Goal: Task Accomplishment & Management: Manage account settings

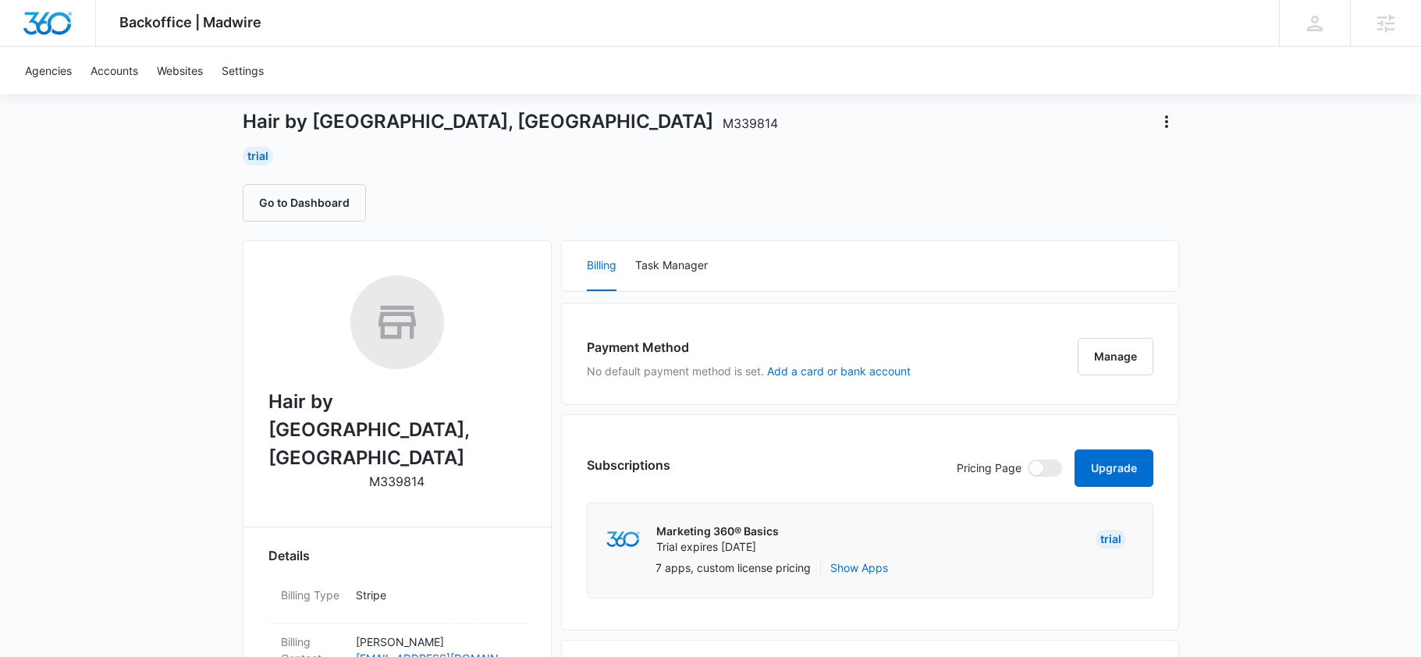
scroll to position [72, 0]
click at [1167, 131] on icon "Actions" at bounding box center [1167, 122] width 19 height 19
click at [1204, 191] on div "Update Status" at bounding box center [1212, 189] width 76 height 11
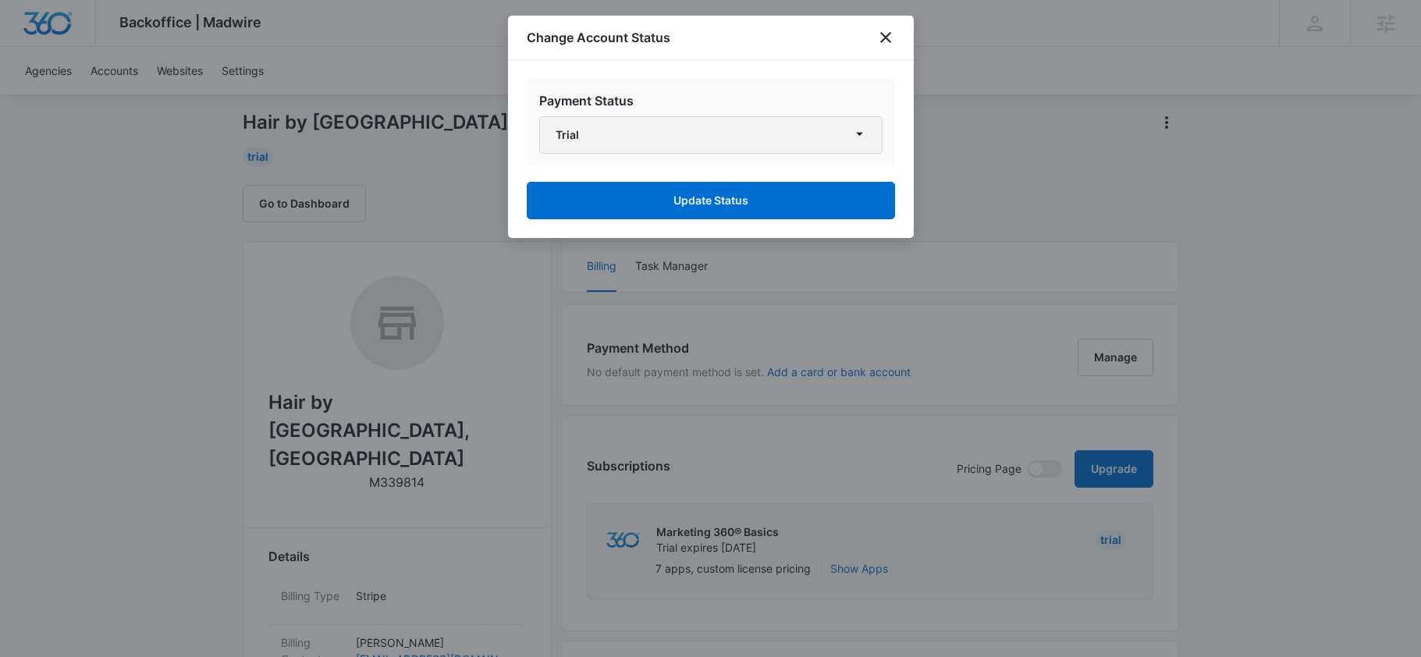
click at [680, 125] on button "Trial" at bounding box center [710, 134] width 343 height 37
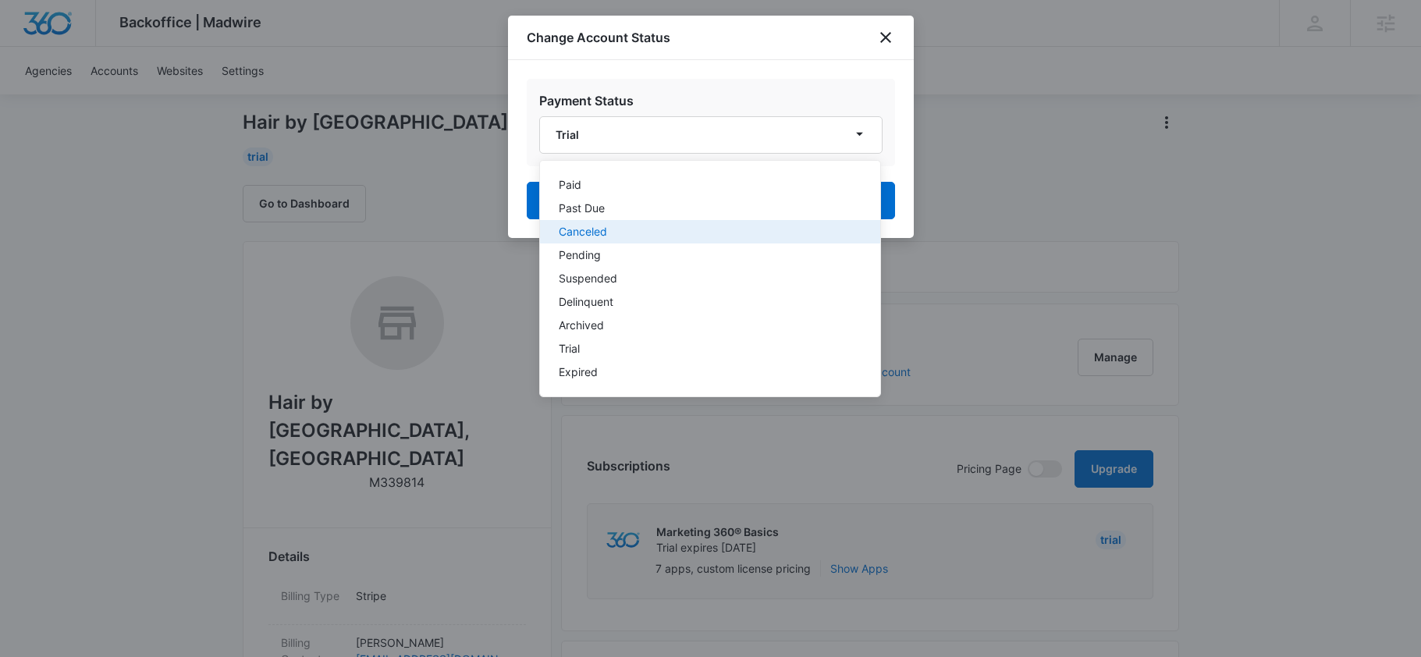
click at [621, 224] on button "Canceled" at bounding box center [710, 231] width 340 height 23
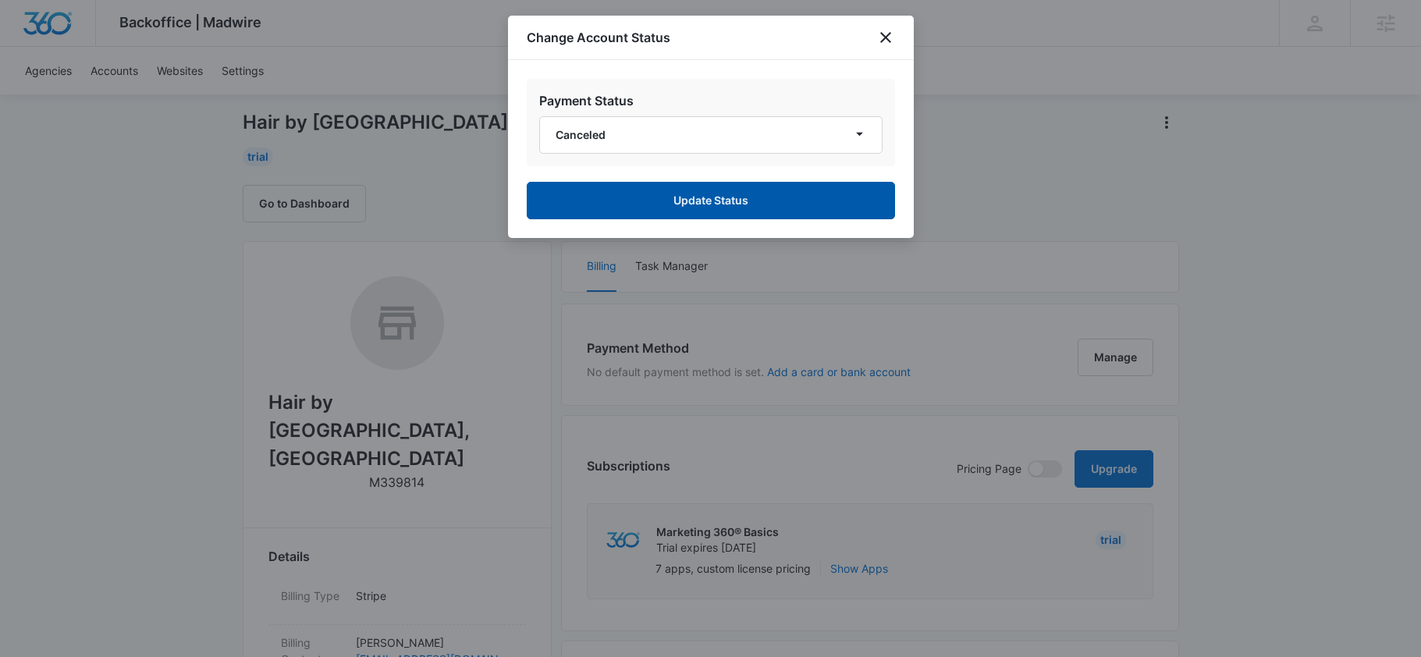
click at [706, 207] on button "Update Status" at bounding box center [711, 200] width 368 height 37
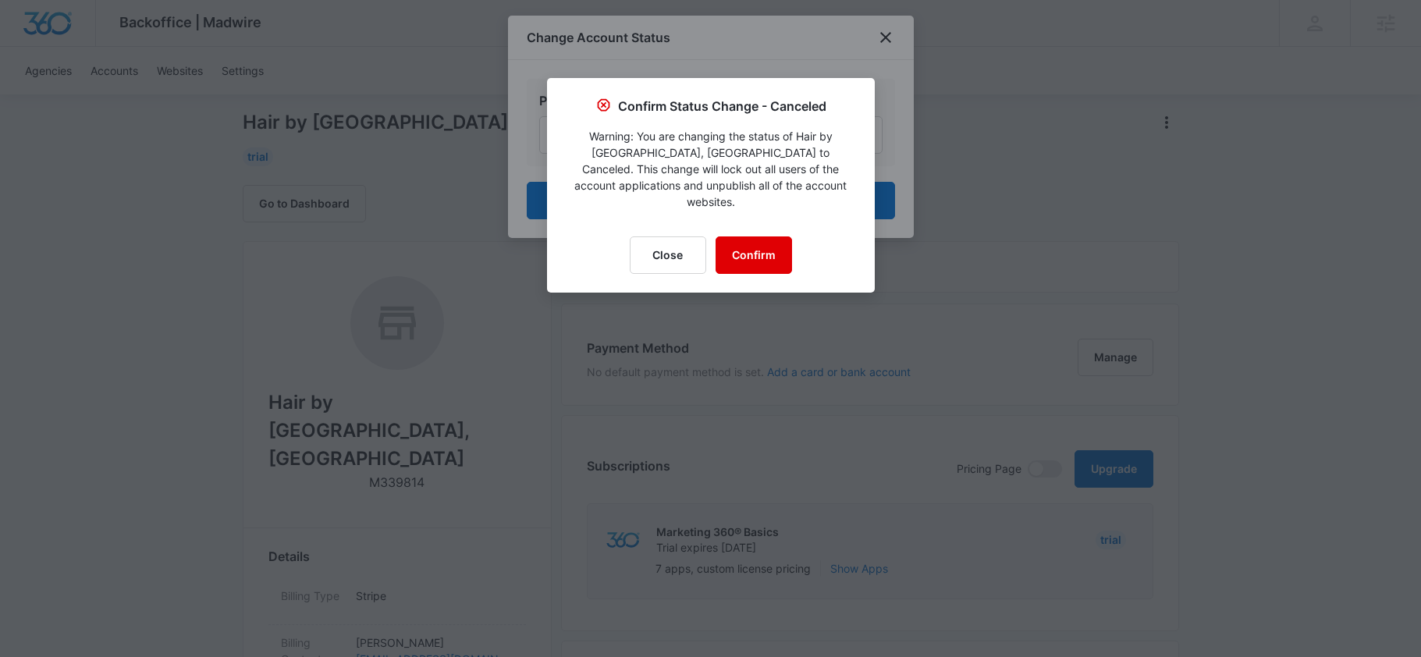
click at [755, 249] on button "Confirm" at bounding box center [754, 255] width 76 height 37
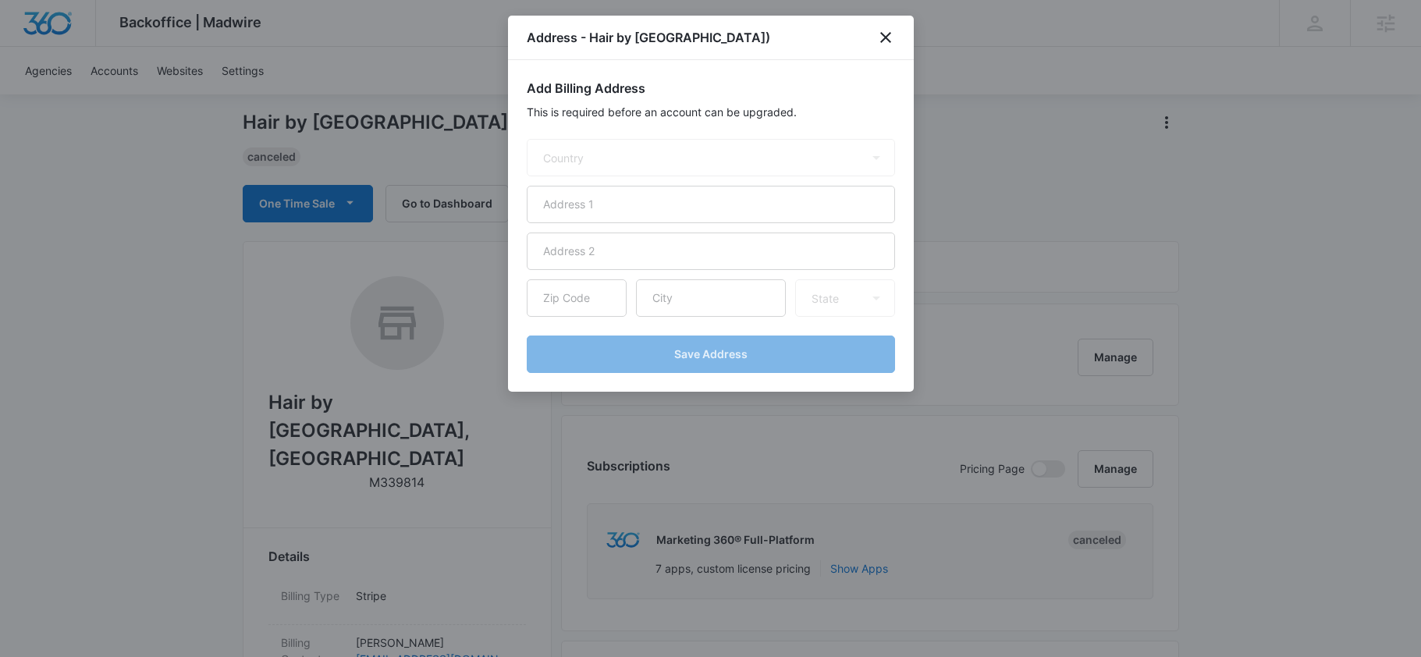
select select "US"
click at [887, 39] on icon "close" at bounding box center [885, 37] width 11 height 11
